Goal: Task Accomplishment & Management: Complete application form

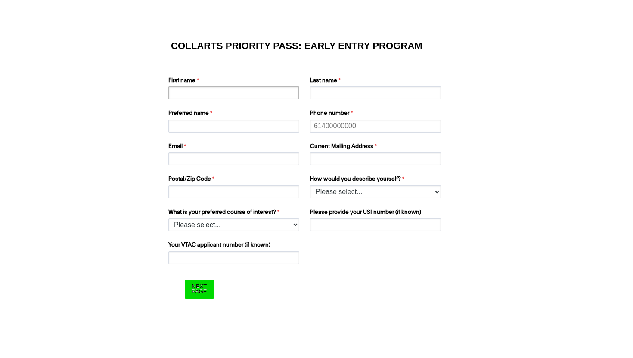
click at [259, 93] on input "First name" at bounding box center [233, 92] width 131 height 13
type input "[PERSON_NAME]"
click at [333, 93] on input "Last name" at bounding box center [375, 92] width 131 height 13
type input "[PERSON_NAME]"
click at [238, 128] on input "Preferred name" at bounding box center [233, 126] width 131 height 13
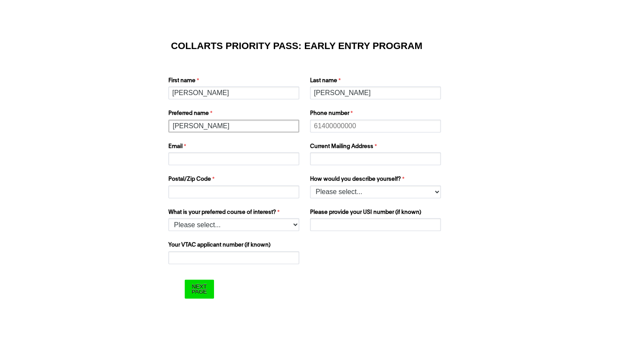
type input "[PERSON_NAME]"
click at [330, 126] on input "Phone number" at bounding box center [375, 126] width 131 height 13
type input "0477 949 846"
click at [257, 158] on input "Email" at bounding box center [233, 158] width 131 height 13
type input "[EMAIL_ADDRESS][DOMAIN_NAME]"
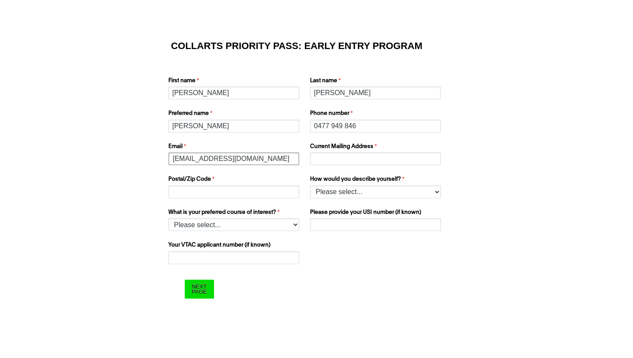
type input "[STREET_ADDRESS][PERSON_NAME]"
type input "3032"
click at [351, 192] on select "Please select... I’m currently in Year 12 I've completed Year 12 and took a gap…" at bounding box center [375, 191] width 131 height 13
select select "tfa_158"
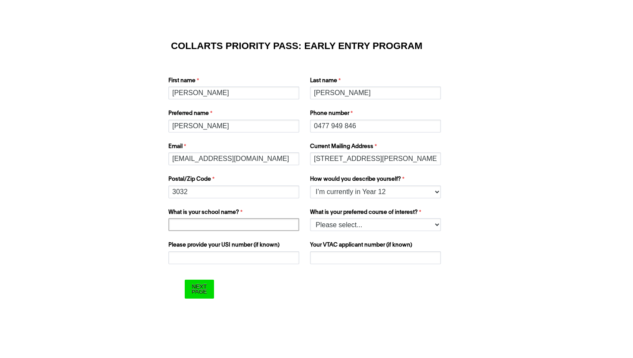
click at [243, 226] on input "What is your school name?" at bounding box center [233, 224] width 131 height 13
type input "[GEOGRAPHIC_DATA]"
click at [353, 228] on select "Please select... 2D Animation Acting Audio Engineering Comedy Digital & Social …" at bounding box center [375, 224] width 131 height 13
select select "tfa_1222"
click at [256, 256] on input "Please provide your USI number (if known)" at bounding box center [233, 257] width 131 height 13
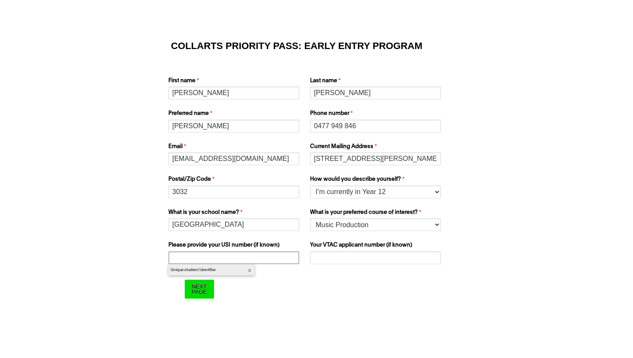
paste input "60031466J"
type input "60031466J"
click at [197, 293] on input "Next Page" at bounding box center [199, 289] width 29 height 19
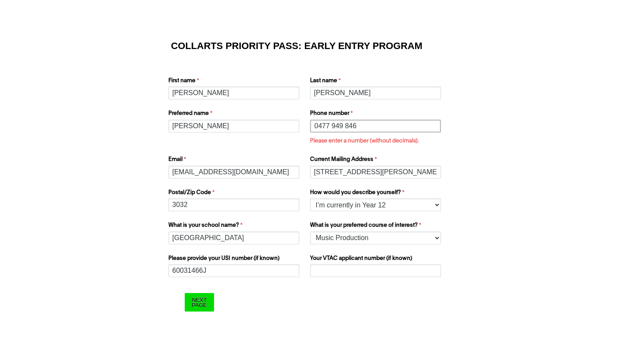
click at [346, 126] on input "0477 949 846" at bounding box center [375, 126] width 131 height 13
click at [330, 126] on input "0477 949846" at bounding box center [375, 126] width 131 height 13
click at [333, 127] on input "0477 949846" at bounding box center [375, 126] width 131 height 13
type input "0477949846"
click at [202, 301] on input "Next Page" at bounding box center [199, 302] width 29 height 19
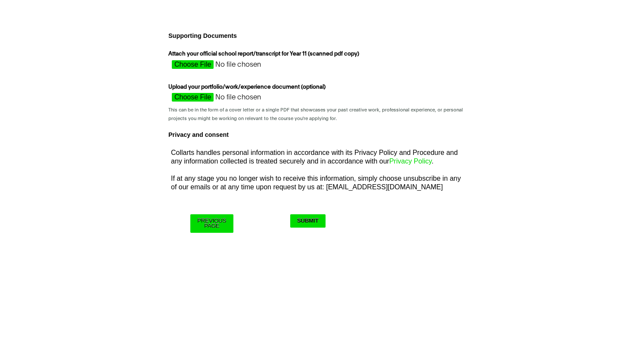
click at [201, 66] on input "Attach your official school report/transcript for Year 11 (scanned pdf copy)" at bounding box center [244, 66] width 153 height 13
click at [198, 67] on input "Attach your official school report/transcript for Year 11 (scanned pdf copy)" at bounding box center [244, 66] width 153 height 13
type input "C:\fakepath\Year 11 transcripts [PERSON_NAME].pdf"
click at [425, 136] on div "Privacy and consent Collarts handles personal information in accordance with it…" at bounding box center [316, 158] width 303 height 69
click at [202, 98] on input "Upload your portfolio/work/experience document (optional)" at bounding box center [244, 99] width 153 height 13
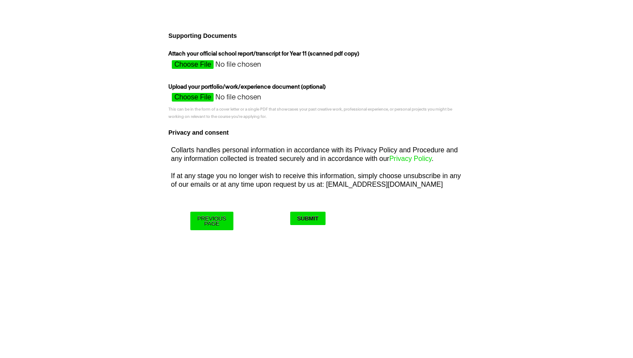
type input "C:\fakepath\[PERSON_NAME] Resume.docx"
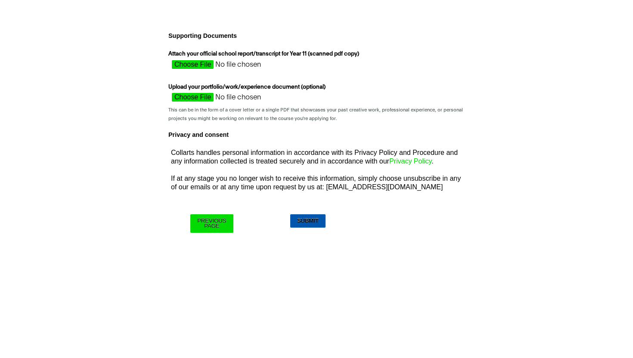
click at [310, 219] on input "Submit" at bounding box center [307, 220] width 35 height 13
